Goal: Obtain resource: Download file/media

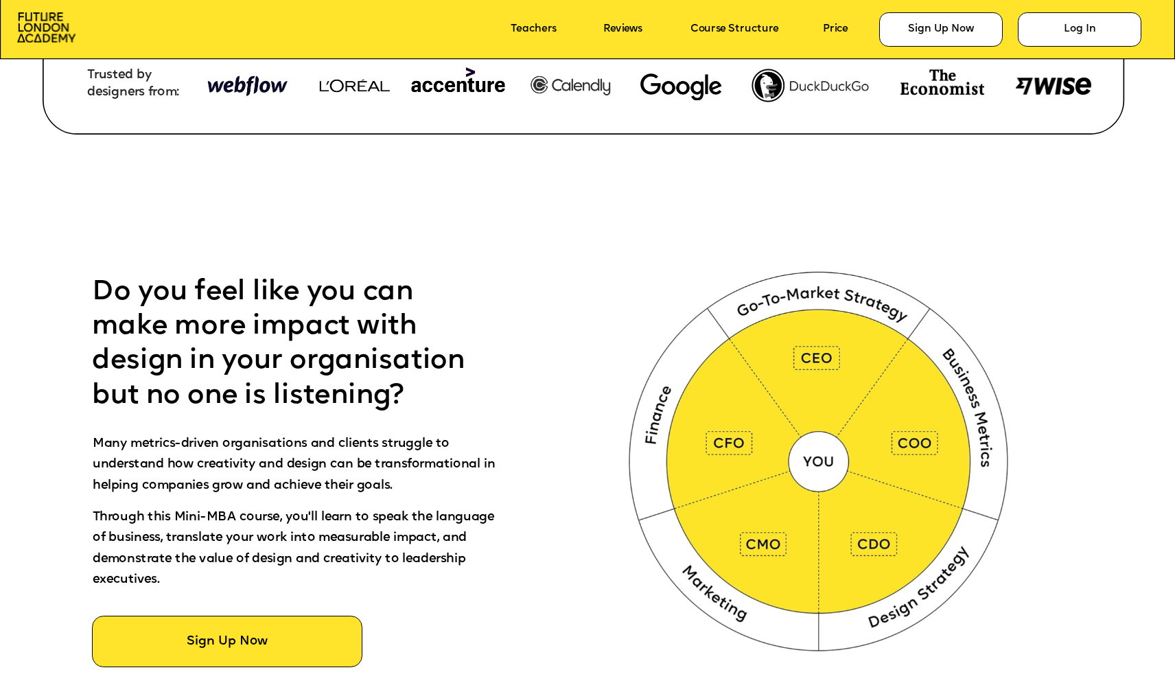
scroll to position [806, 0]
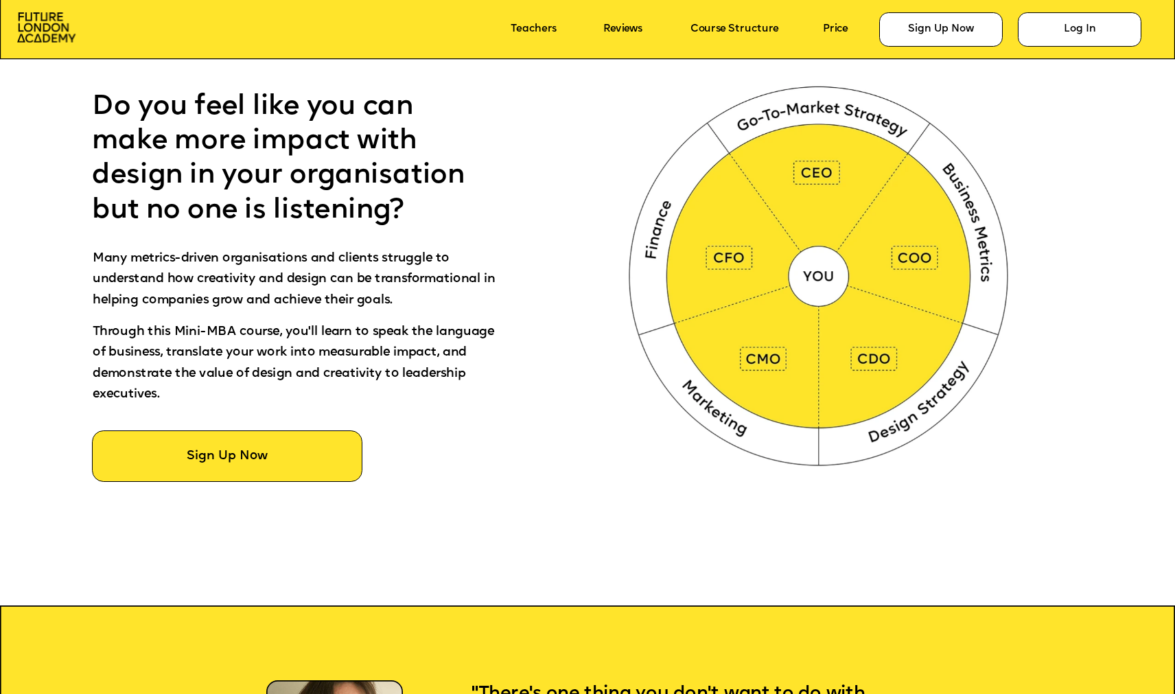
click at [386, 262] on span "Many metrics-driven organisations and clients struggle to understand how creati…" at bounding box center [296, 280] width 406 height 54
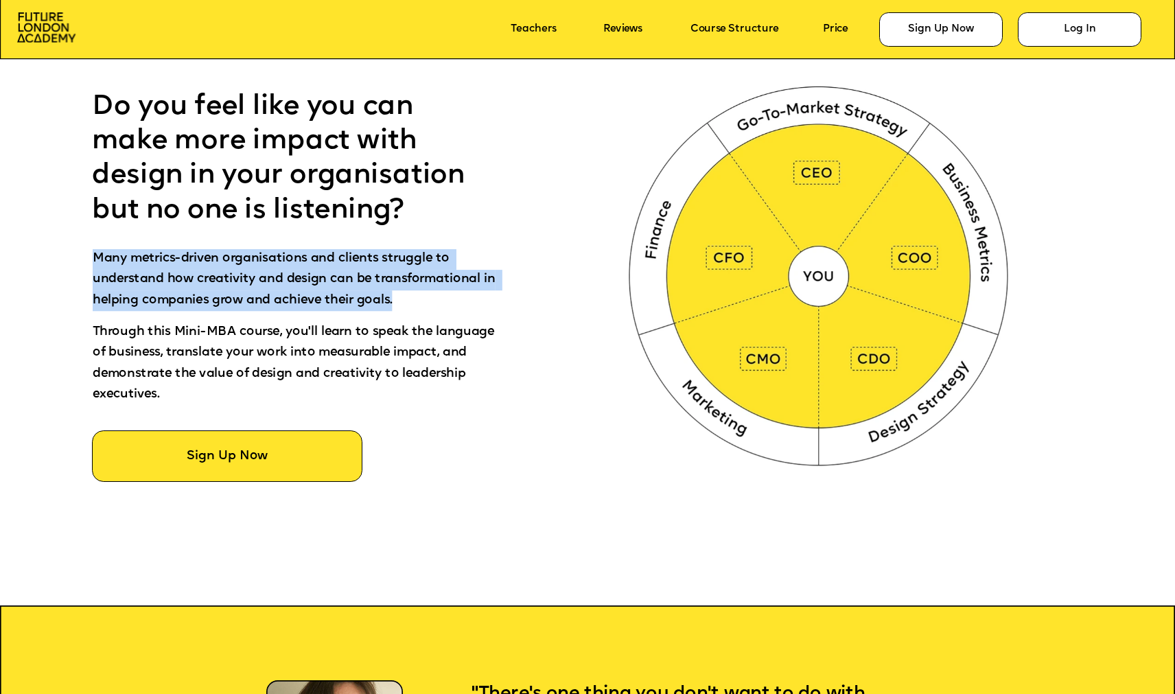
click at [386, 262] on span "Many metrics-driven organisations and clients struggle to understand how creati…" at bounding box center [296, 280] width 406 height 54
click at [397, 258] on span "Many metrics-driven organisations and clients struggle to understand how creati…" at bounding box center [296, 280] width 406 height 54
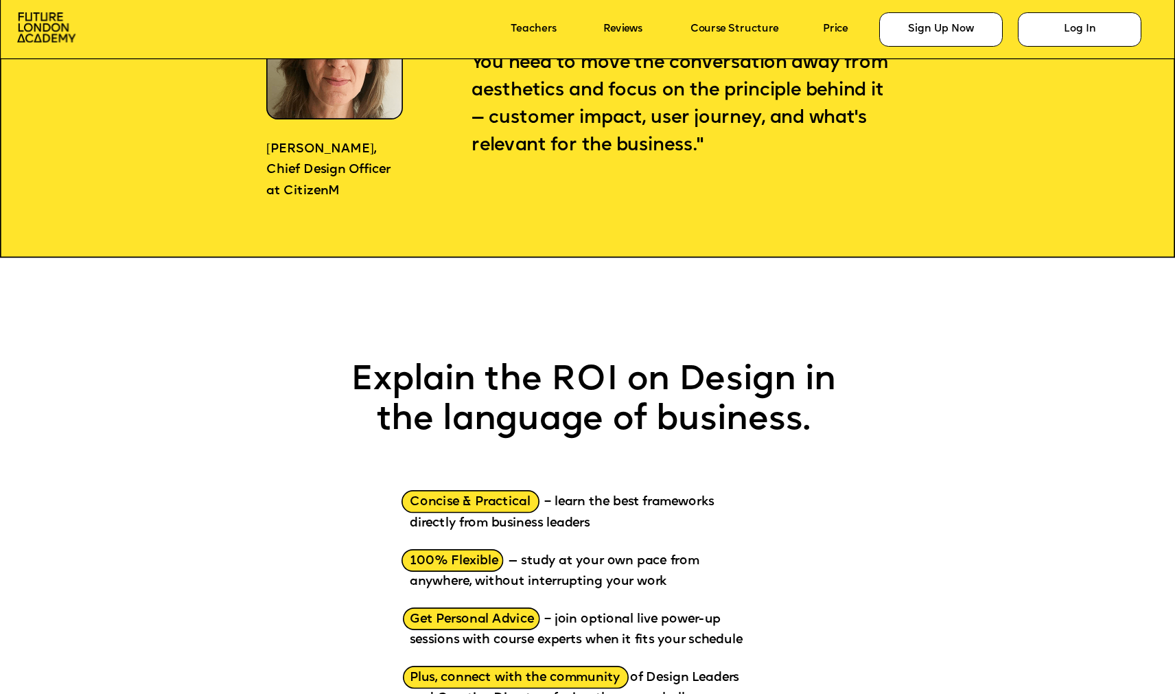
scroll to position [1355, 0]
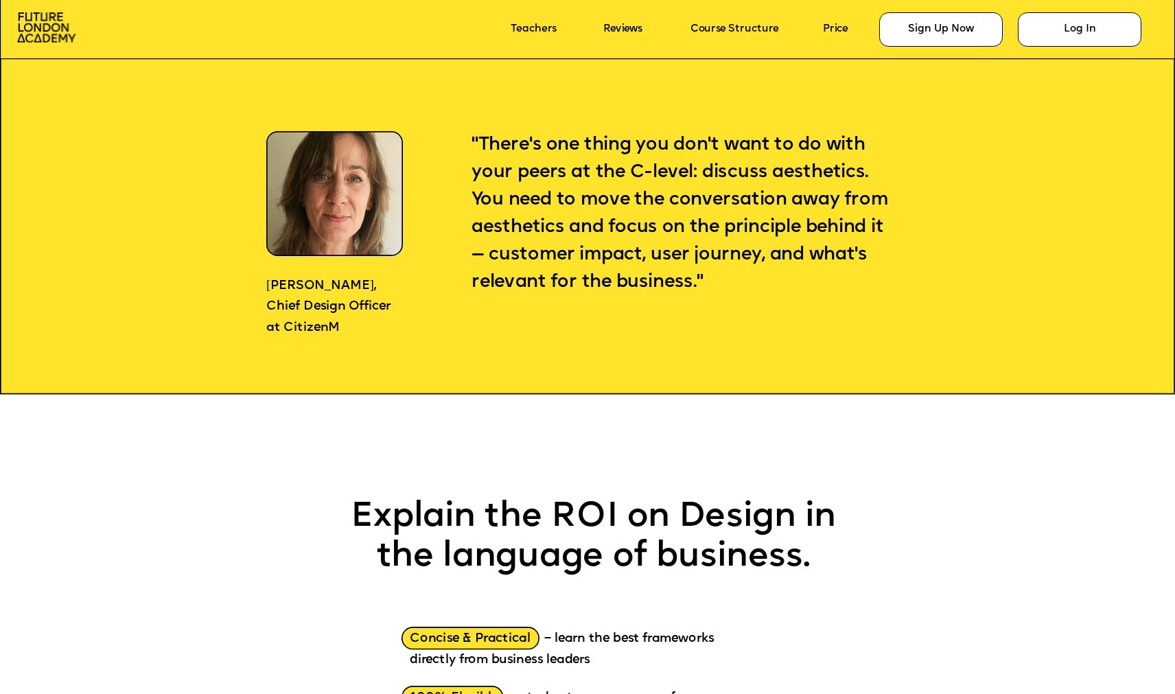
click at [530, 209] on p ""There's one thing you don't want to do with your peers at the C-level: discuss…" at bounding box center [682, 213] width 421 height 165
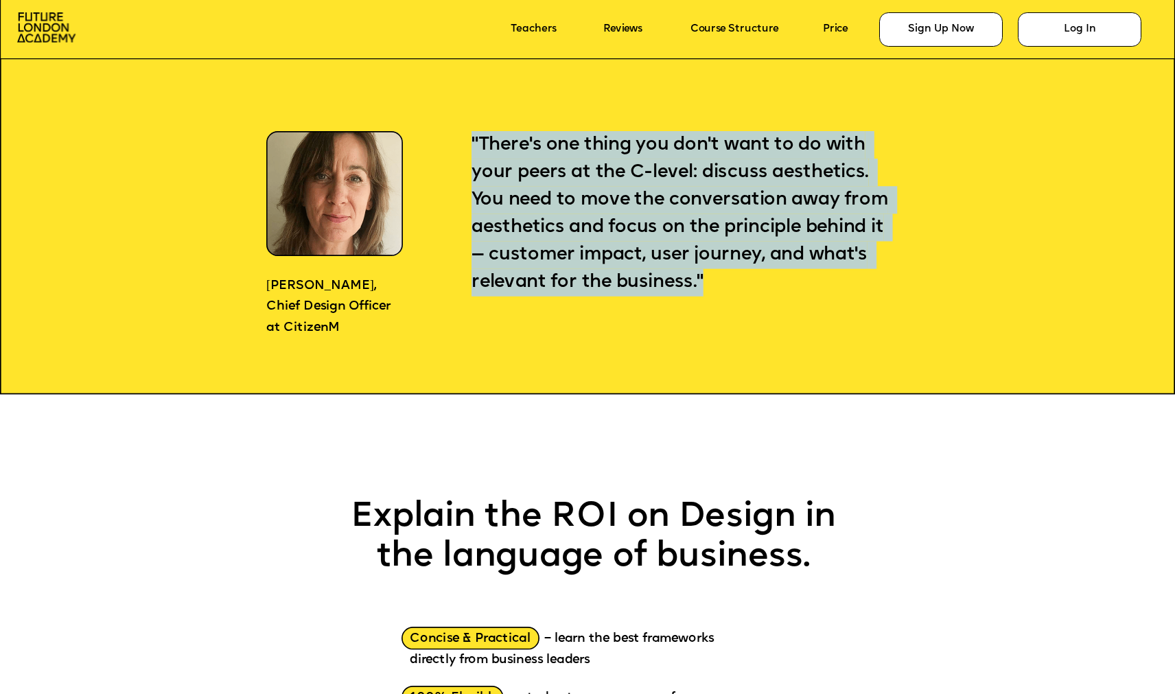
click at [530, 209] on p ""There's one thing you don't want to do with your peers at the C-level: discuss…" at bounding box center [682, 213] width 421 height 165
click at [530, 203] on span ""There's one thing you don't want to do with your peers at the C-level: discuss…" at bounding box center [682, 213] width 421 height 156
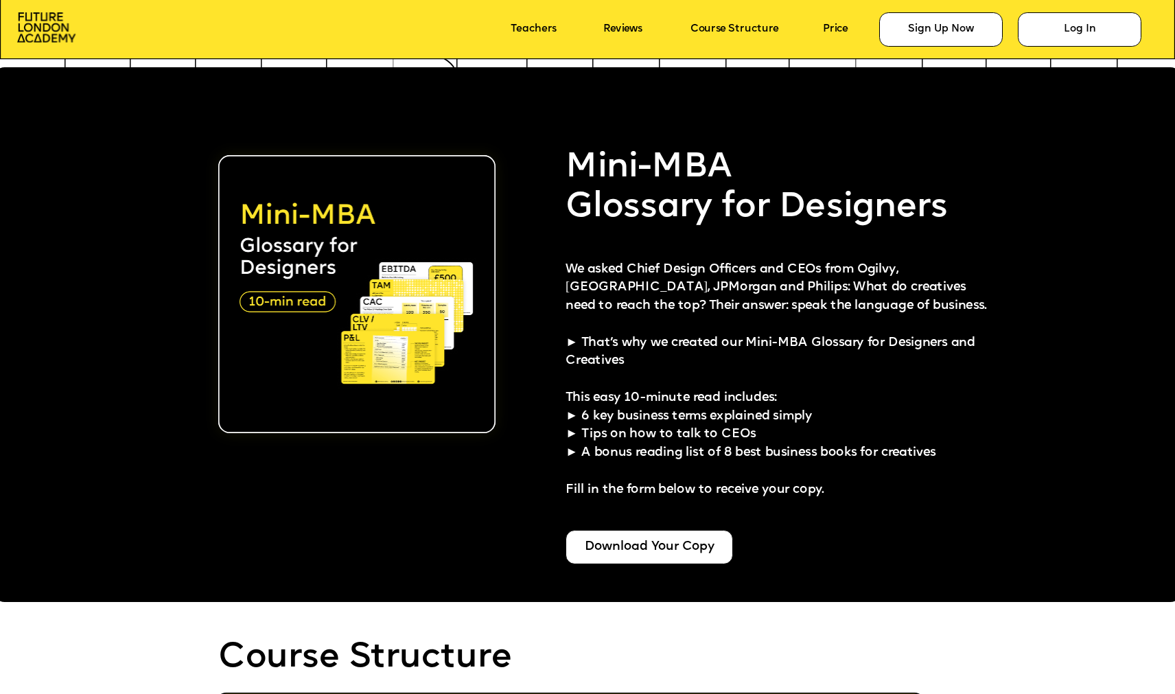
scroll to position [3029, 0]
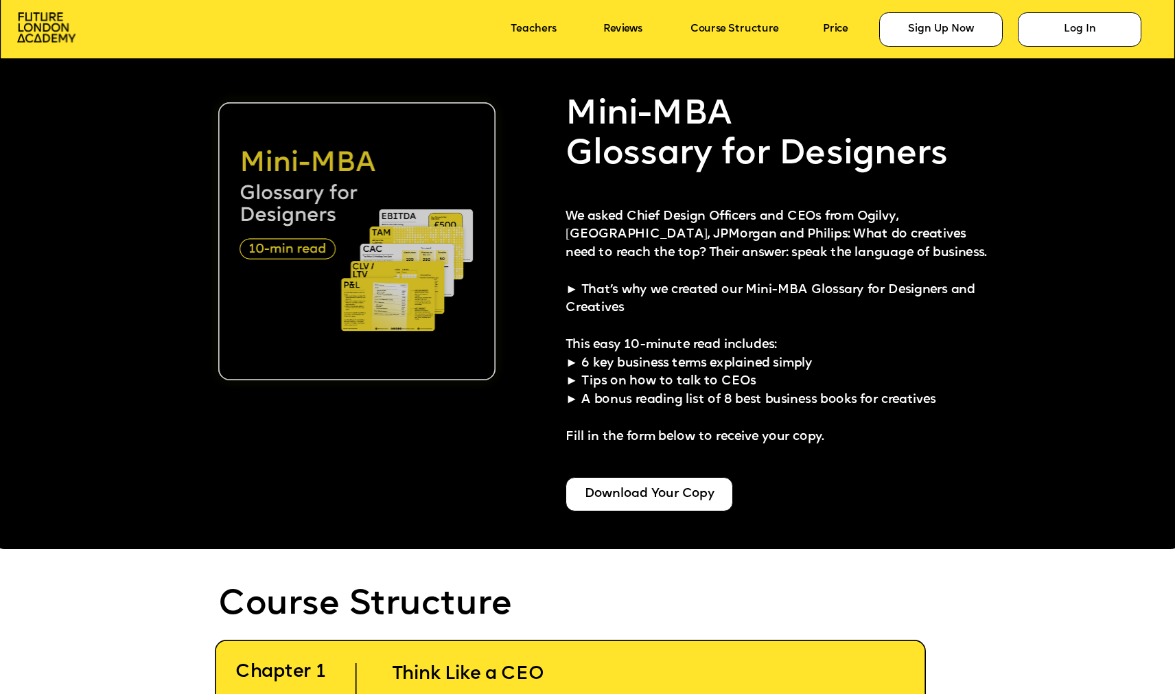
click at [423, 258] on img at bounding box center [357, 241] width 278 height 278
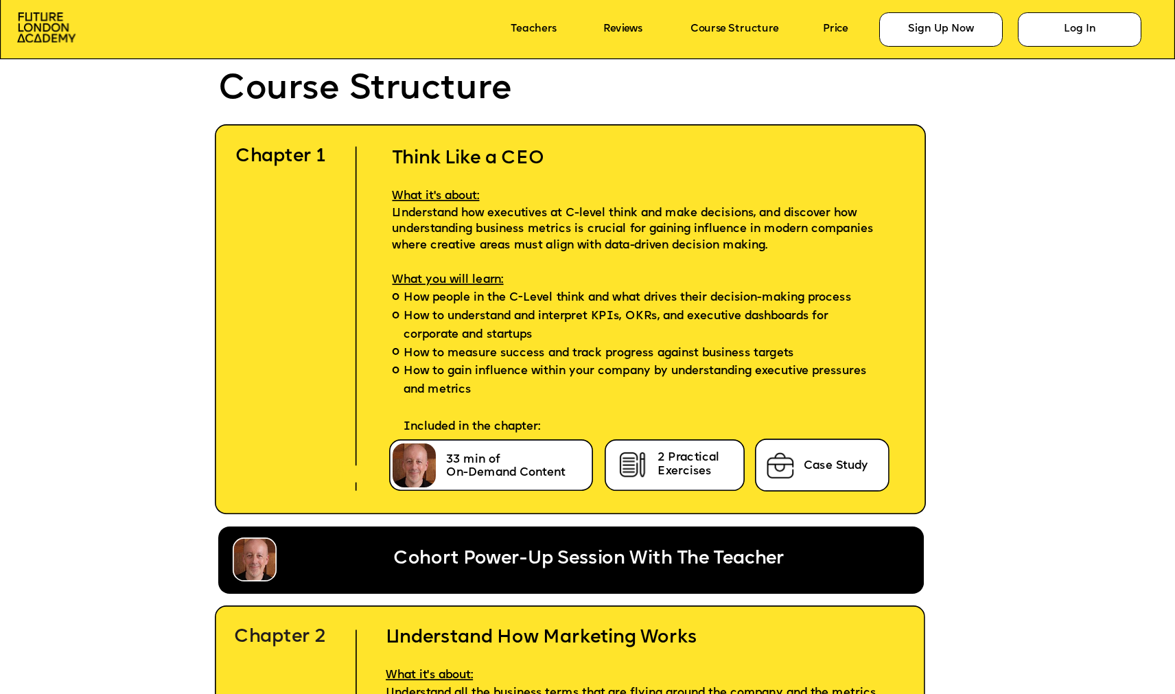
scroll to position [3554, 0]
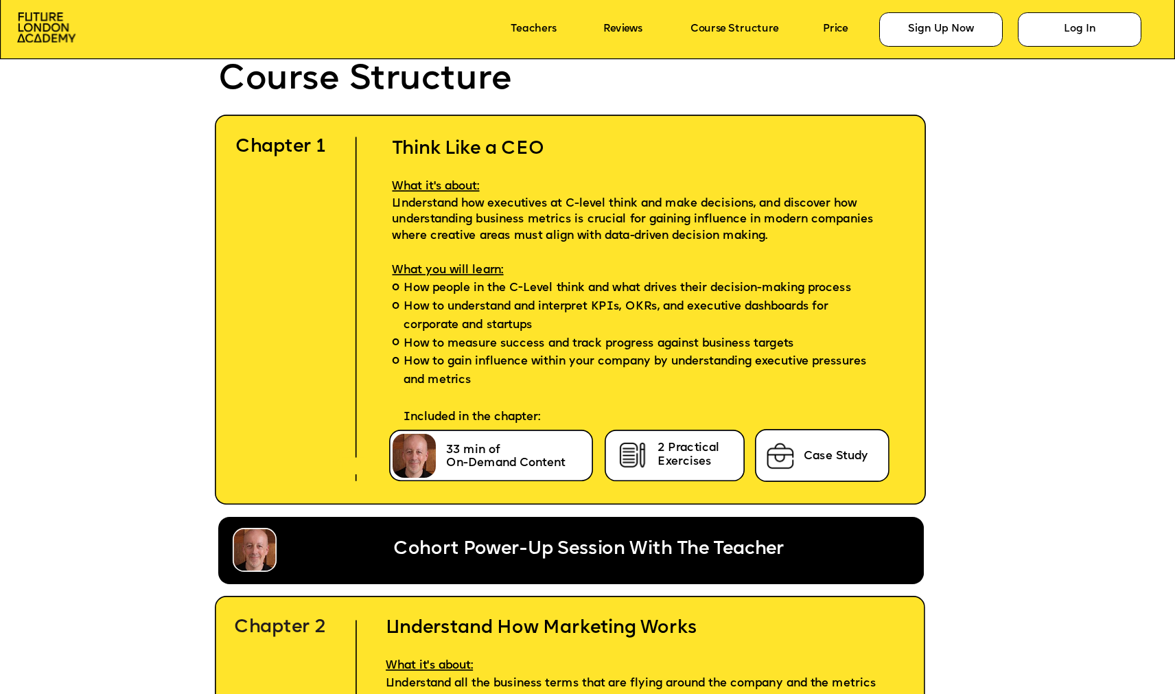
click at [485, 222] on span "Understand how executives at C-level think and make decisions, and discover how…" at bounding box center [635, 220] width 485 height 45
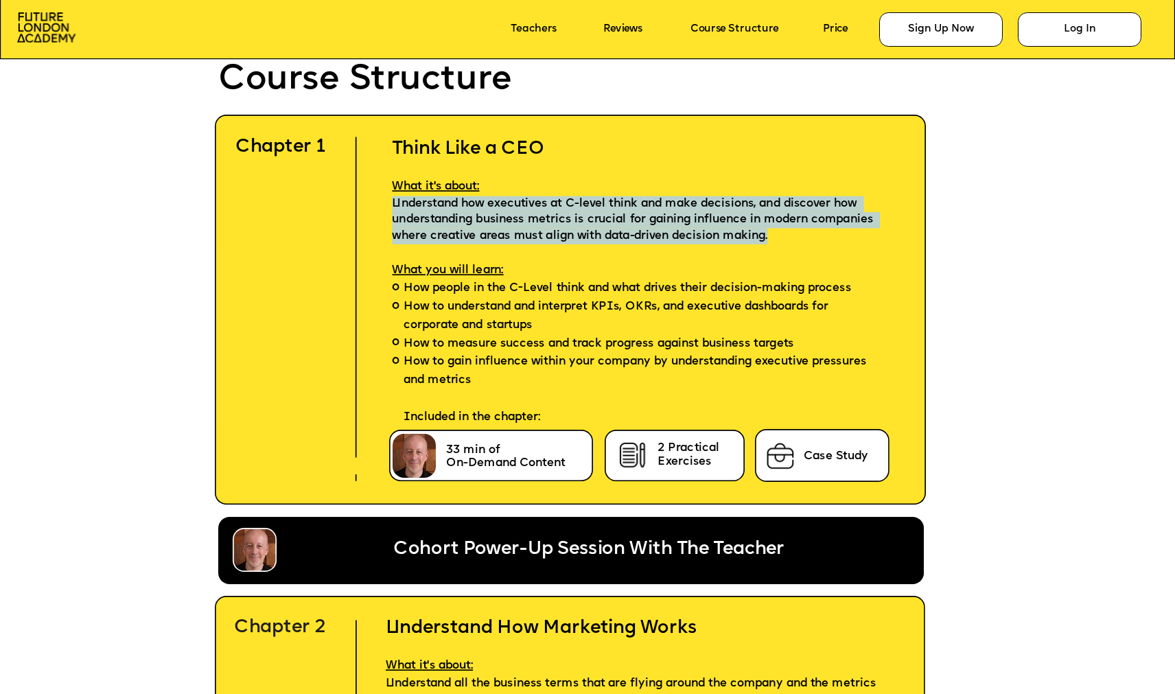
click at [485, 222] on span "Understand how executives at C-level think and make decisions, and discover how…" at bounding box center [635, 220] width 485 height 45
click at [492, 220] on span "Understand how executives at C-level think and make decisions, and discover how…" at bounding box center [635, 220] width 485 height 45
